Goal: Task Accomplishment & Management: Use online tool/utility

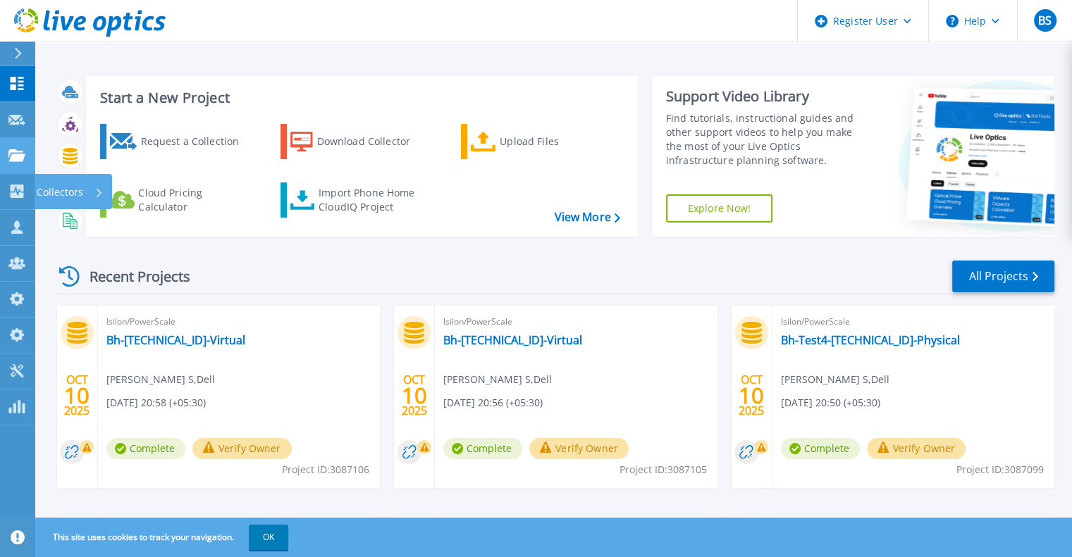
click at [14, 167] on link "Projects Projects" at bounding box center [17, 156] width 35 height 36
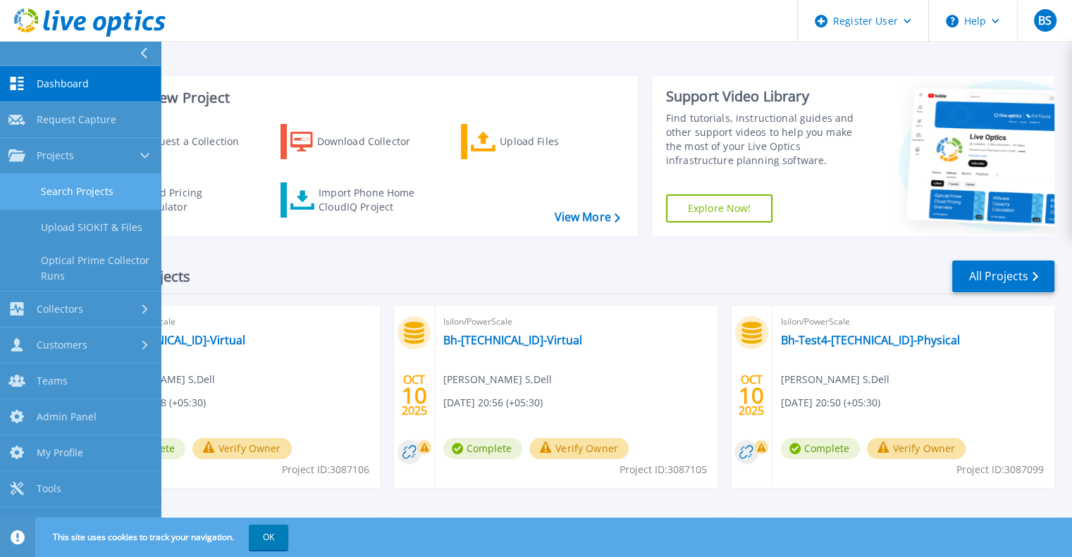
click at [25, 182] on link "Search Projects" at bounding box center [80, 192] width 161 height 36
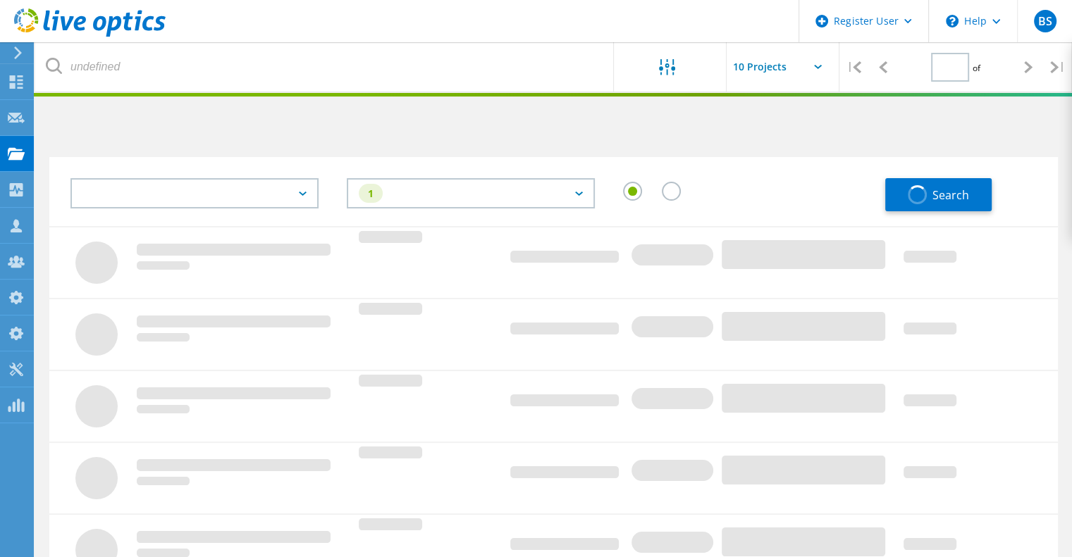
type input "1"
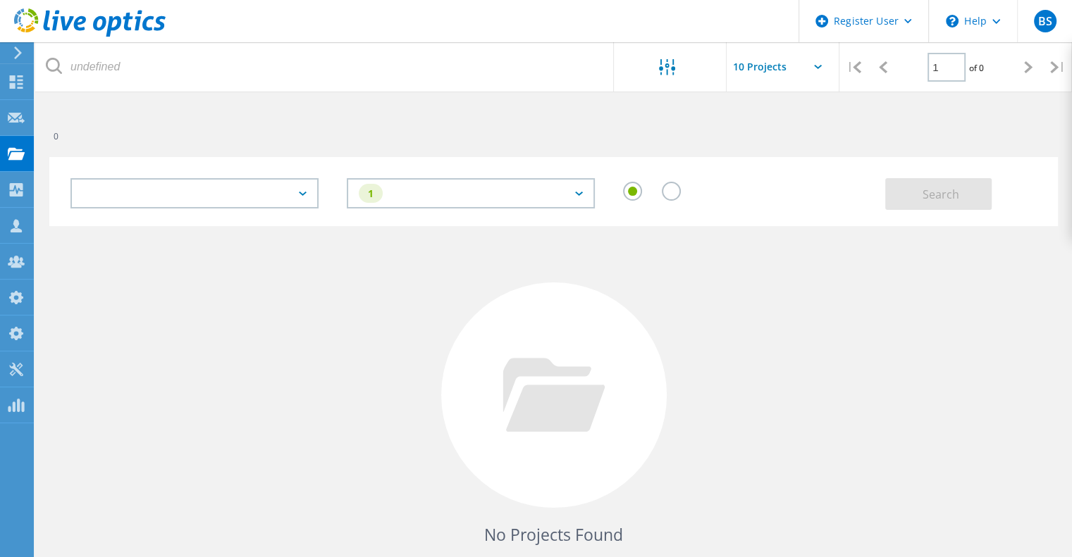
click at [259, 190] on div at bounding box center [194, 193] width 248 height 30
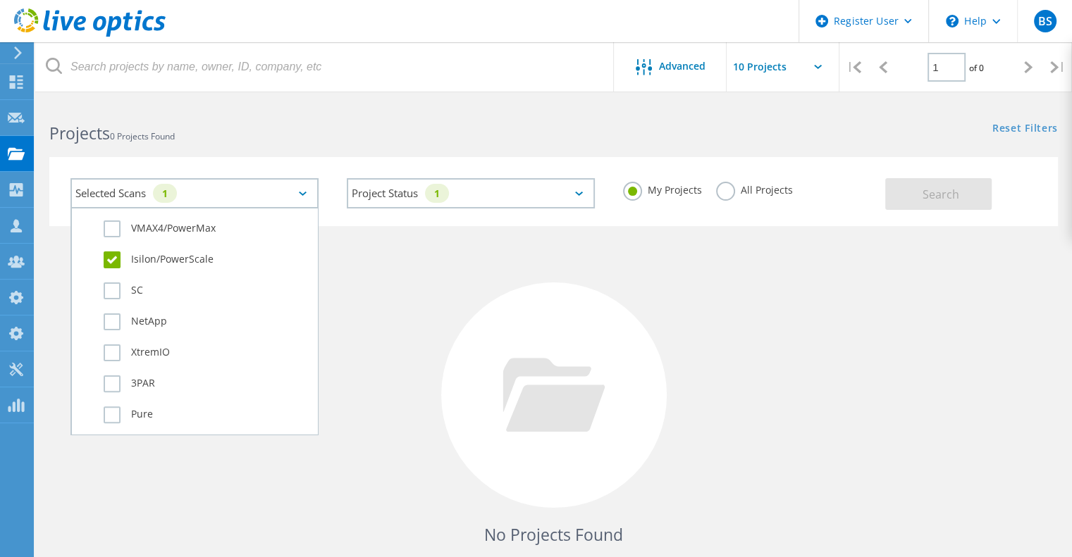
scroll to position [493, 0]
click at [740, 195] on label "All Projects" at bounding box center [754, 188] width 77 height 13
click at [0, 0] on input "All Projects" at bounding box center [0, 0] width 0 height 0
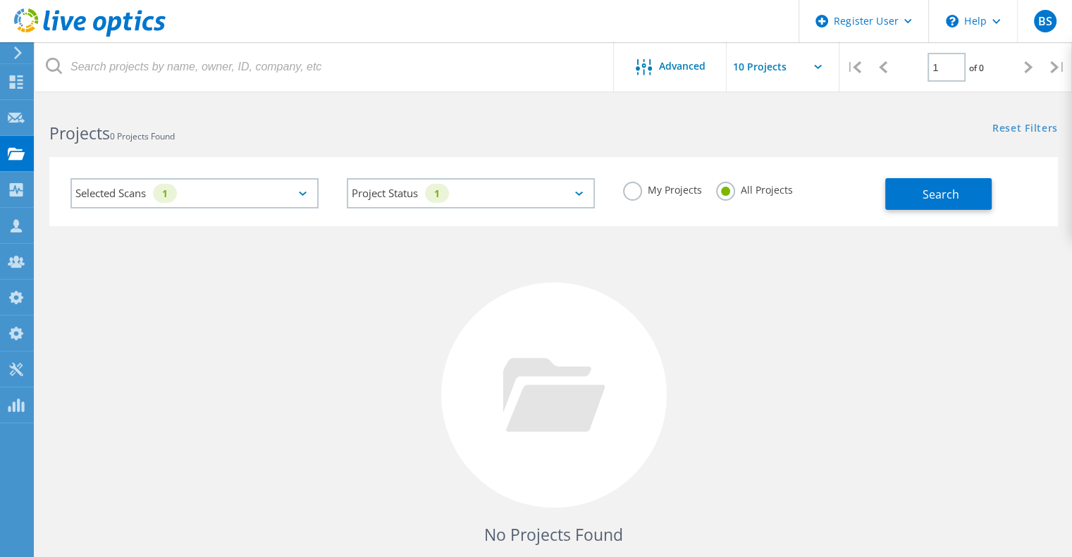
click at [867, 185] on div "My Projects All Projects" at bounding box center [747, 190] width 276 height 52
click at [931, 182] on button "Search" at bounding box center [938, 194] width 106 height 32
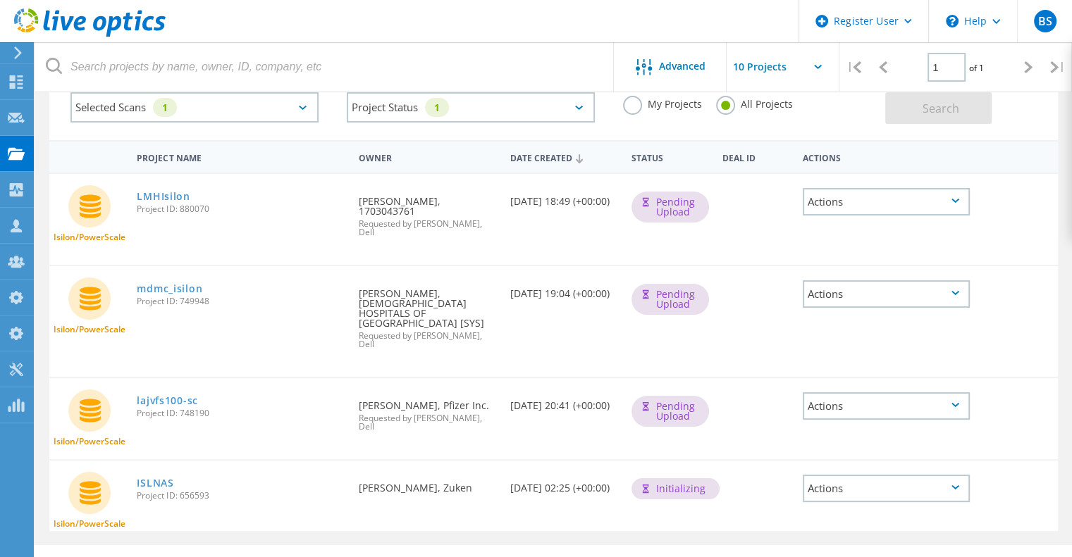
scroll to position [92, 0]
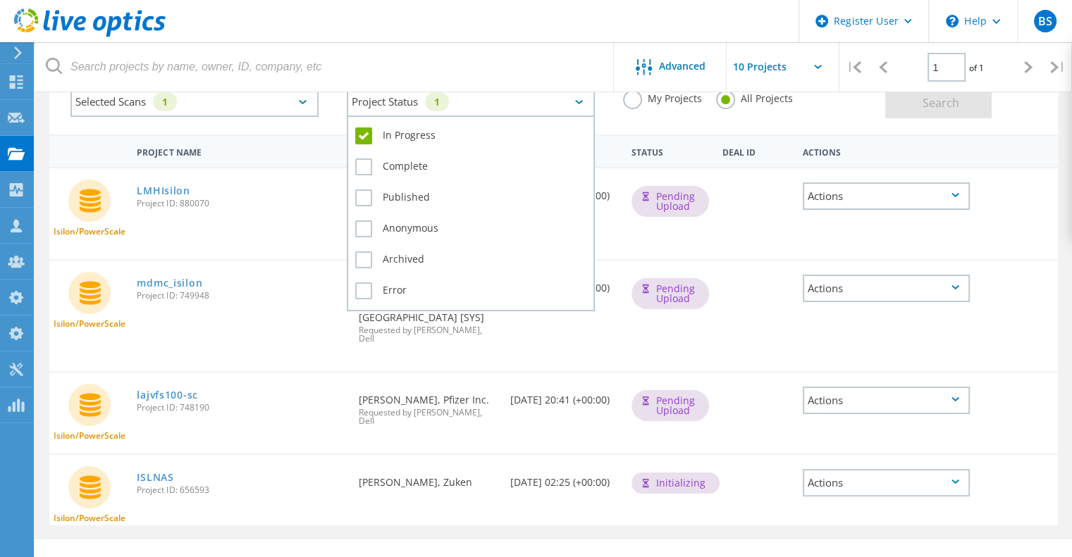
click at [568, 108] on div "Project Status 1" at bounding box center [471, 102] width 248 height 30
click at [400, 163] on label "Complete" at bounding box center [470, 167] width 231 height 17
click at [0, 0] on input "Complete" at bounding box center [0, 0] width 0 height 0
click at [400, 137] on label "In Progress" at bounding box center [470, 136] width 231 height 17
click at [0, 0] on input "In Progress" at bounding box center [0, 0] width 0 height 0
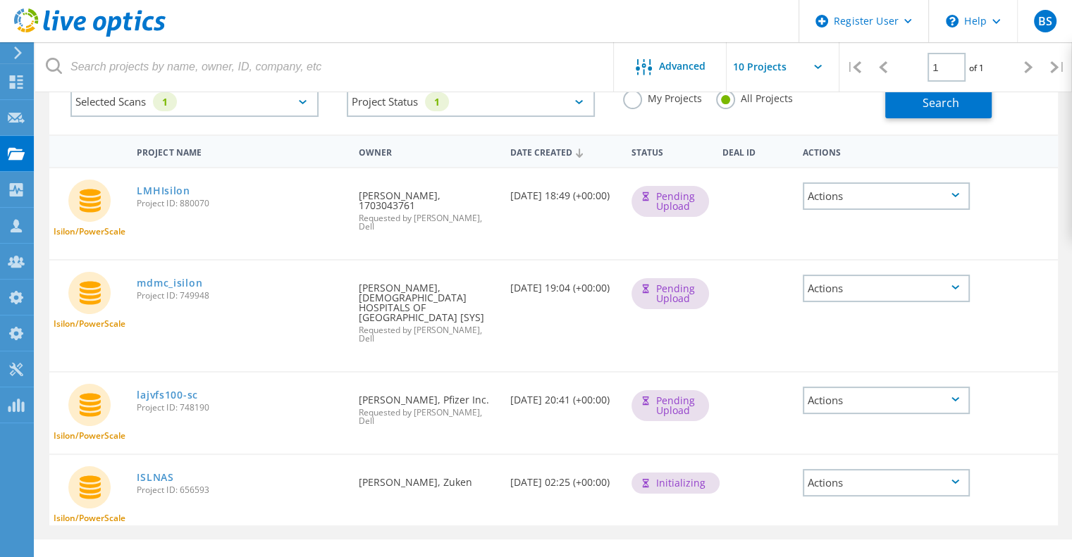
click at [869, 103] on div "My Projects All Projects" at bounding box center [747, 99] width 276 height 52
click at [913, 104] on button "Search" at bounding box center [938, 103] width 106 height 32
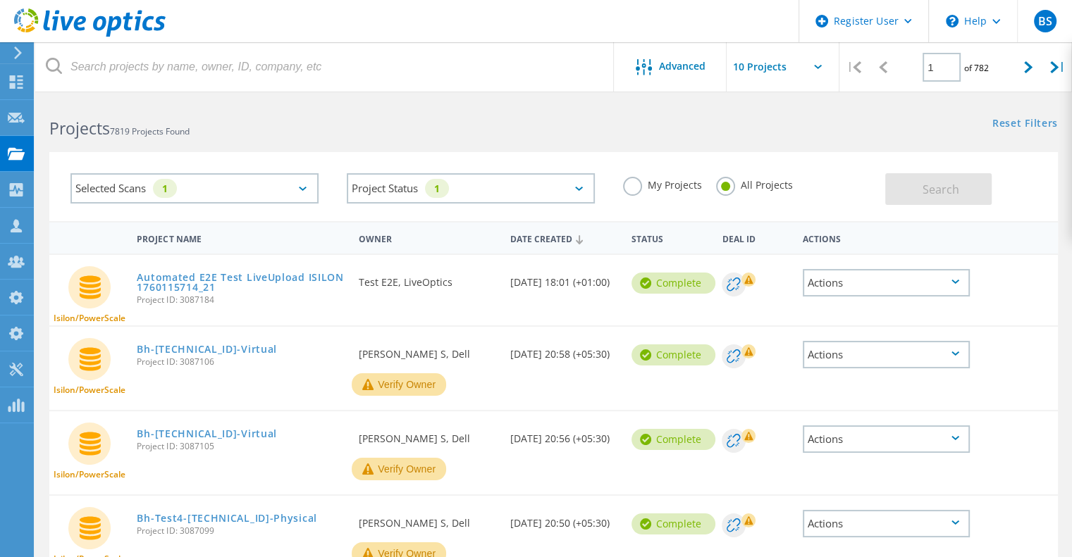
scroll to position [0, 0]
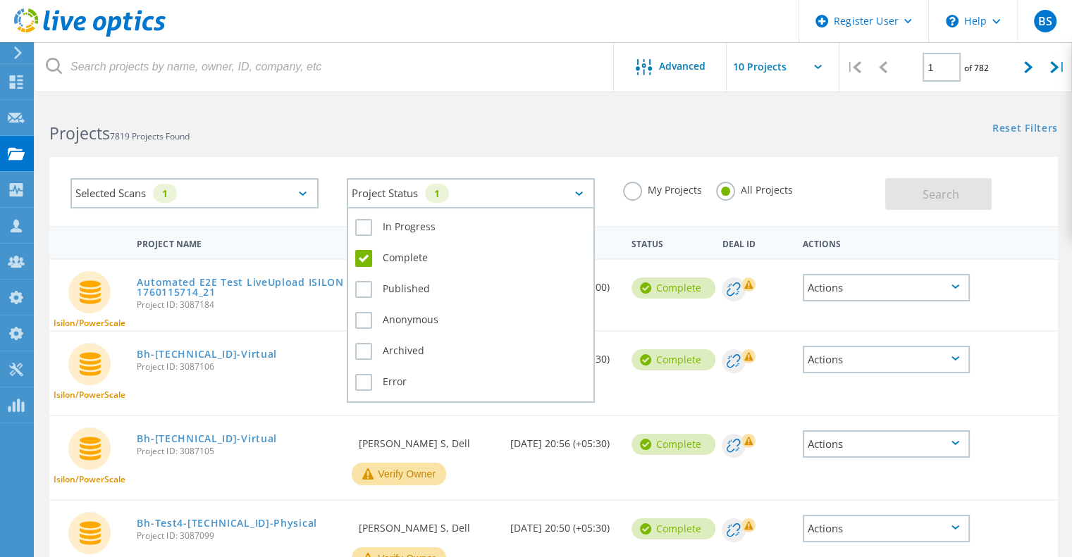
click at [531, 194] on div "Project Status 1" at bounding box center [471, 193] width 248 height 30
click at [461, 236] on div "In Progress" at bounding box center [470, 231] width 231 height 31
click at [429, 235] on label "In Progress" at bounding box center [470, 227] width 231 height 17
click at [0, 0] on input "In Progress" at bounding box center [0, 0] width 0 height 0
click at [416, 260] on label "Complete" at bounding box center [470, 258] width 231 height 17
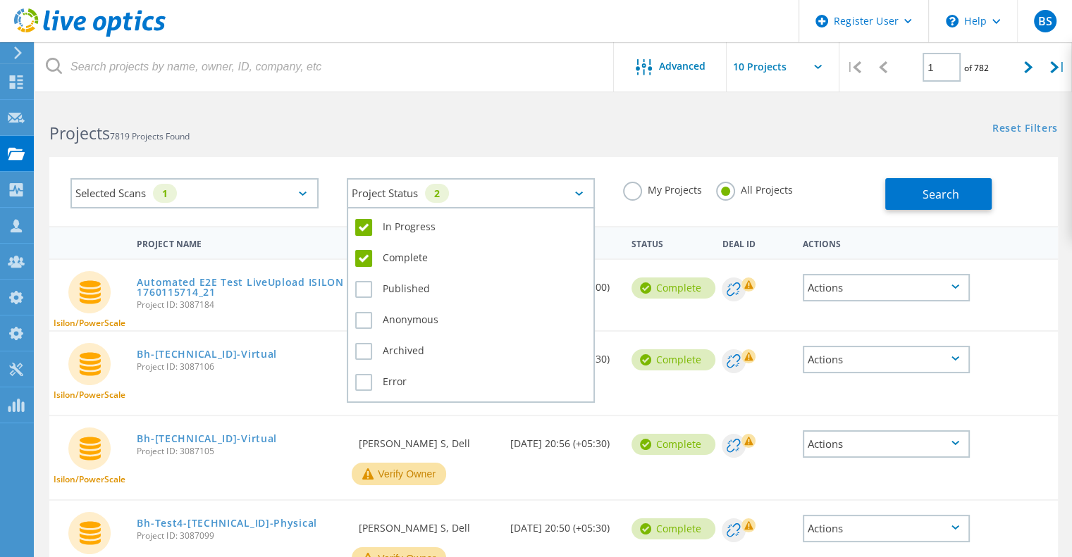
click at [0, 0] on input "Complete" at bounding box center [0, 0] width 0 height 0
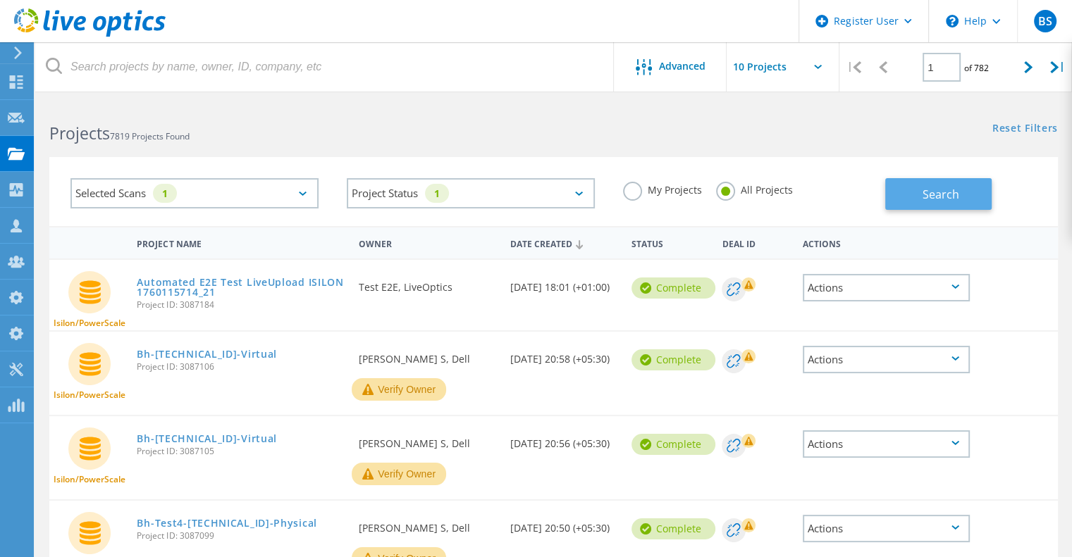
click at [892, 185] on button "Search" at bounding box center [938, 194] width 106 height 32
